Goal: Task Accomplishment & Management: Use online tool/utility

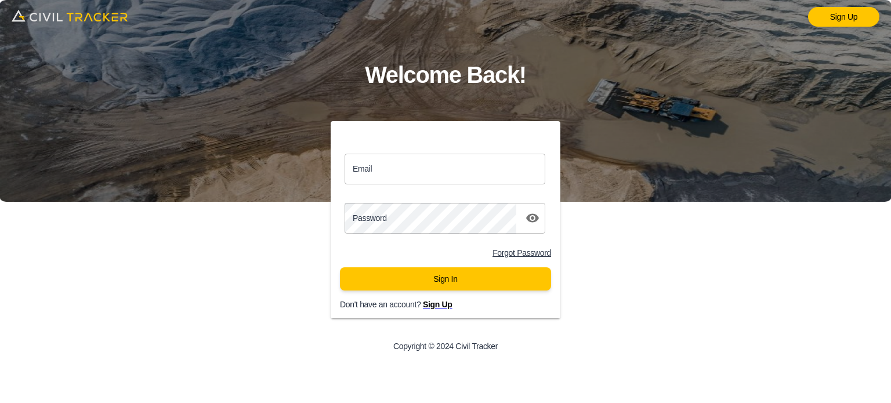
click at [405, 168] on input "Email" at bounding box center [445, 169] width 201 height 31
click at [230, 280] on div "Sign Up Welcome Back! Email Email Password password Forgot Password Sign In Don…" at bounding box center [445, 201] width 891 height 403
click at [447, 167] on input "Email" at bounding box center [445, 169] width 201 height 31
click at [216, 274] on div "Sign Up Welcome Back! Email Email Password password Forgot Password Sign In Don…" at bounding box center [445, 201] width 891 height 403
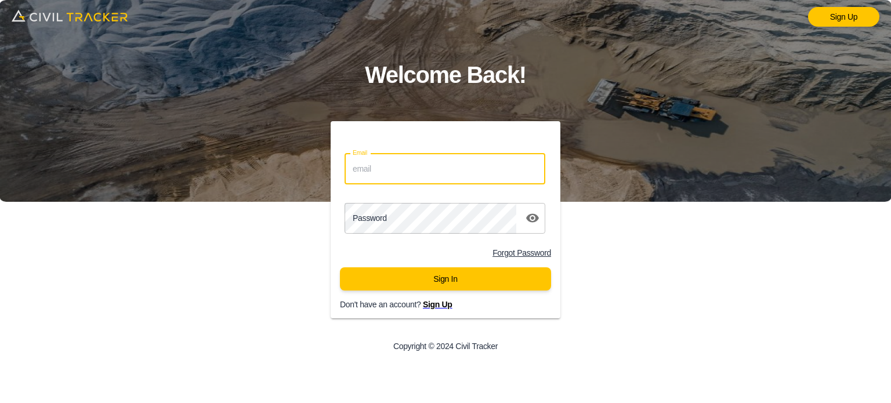
click at [368, 158] on input "Email" at bounding box center [445, 169] width 201 height 31
type input "[EMAIL_ADDRESS][DOMAIN_NAME]"
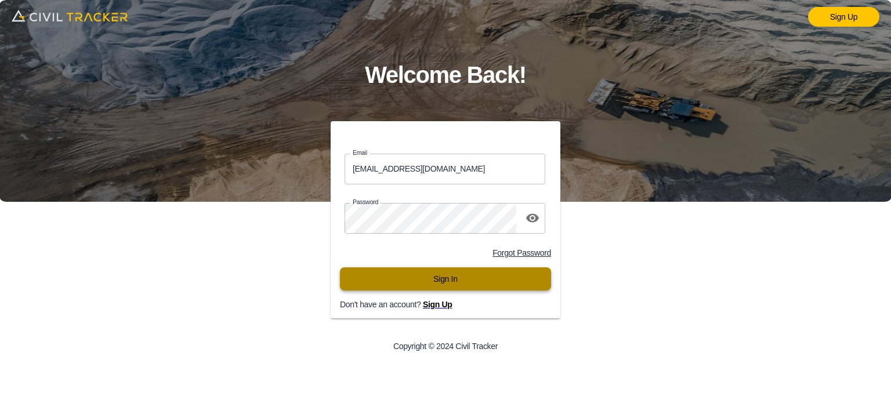
click at [415, 276] on button "Sign In" at bounding box center [445, 279] width 211 height 23
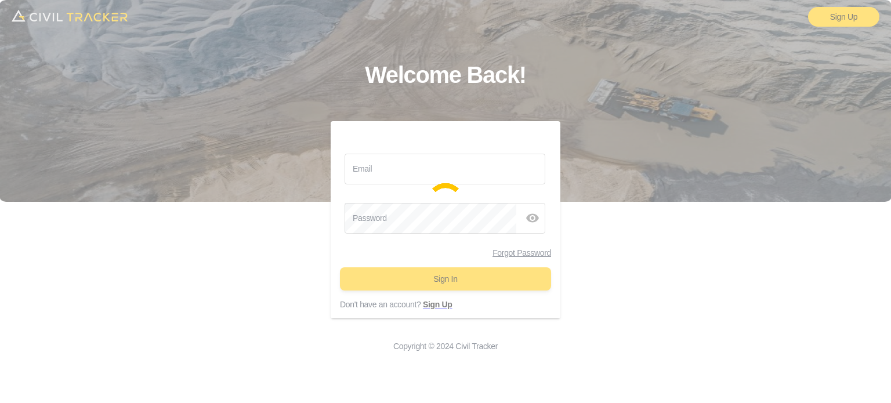
type input "[EMAIL_ADDRESS][DOMAIN_NAME]"
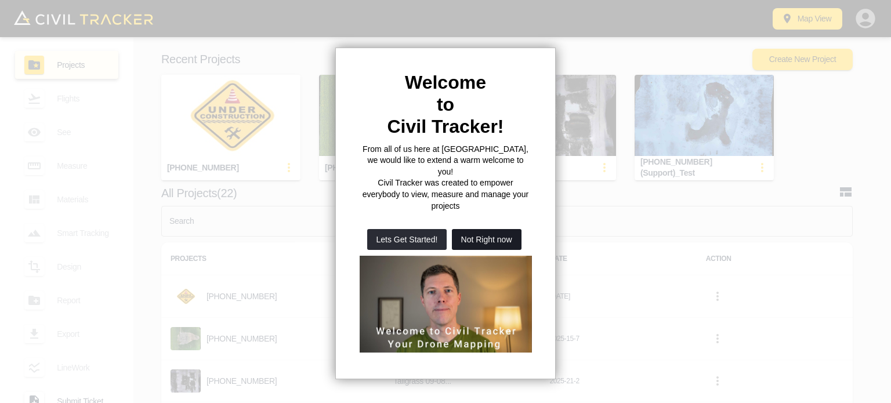
click at [493, 229] on button "Not Right now" at bounding box center [487, 239] width 70 height 21
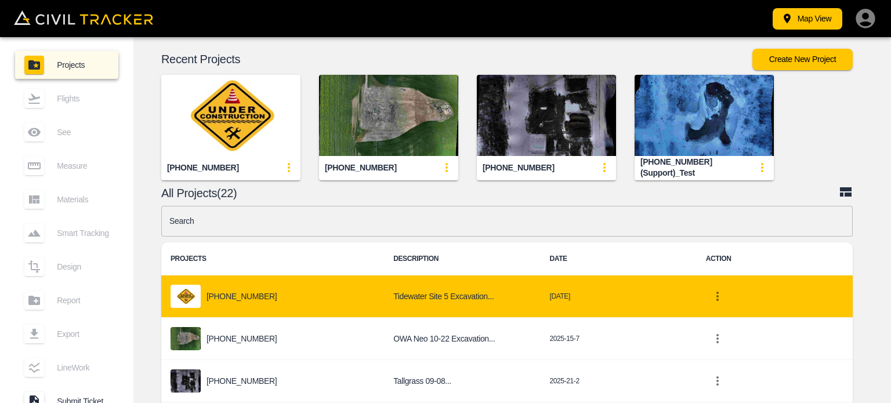
click at [240, 295] on p "2944-25-005" at bounding box center [242, 296] width 70 height 9
